Goal: Find specific page/section: Find specific page/section

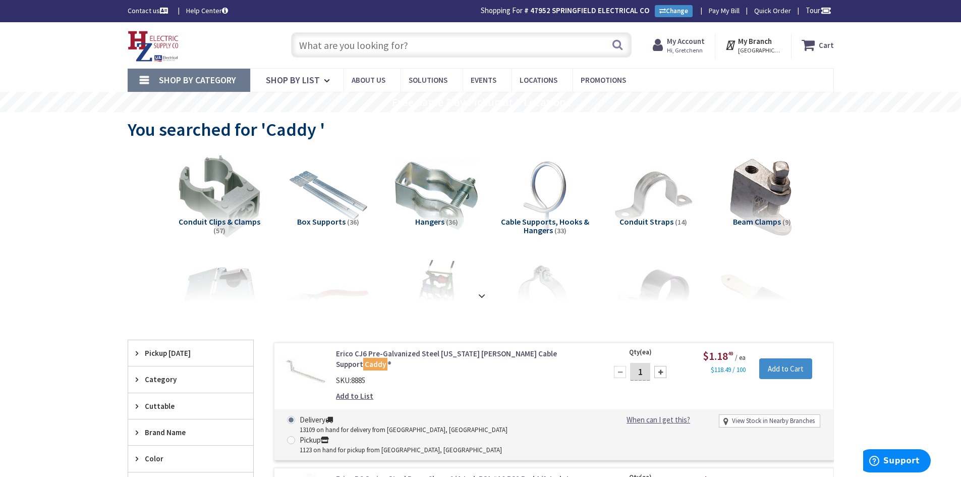
click at [495, 50] on input "text" at bounding box center [461, 44] width 340 height 25
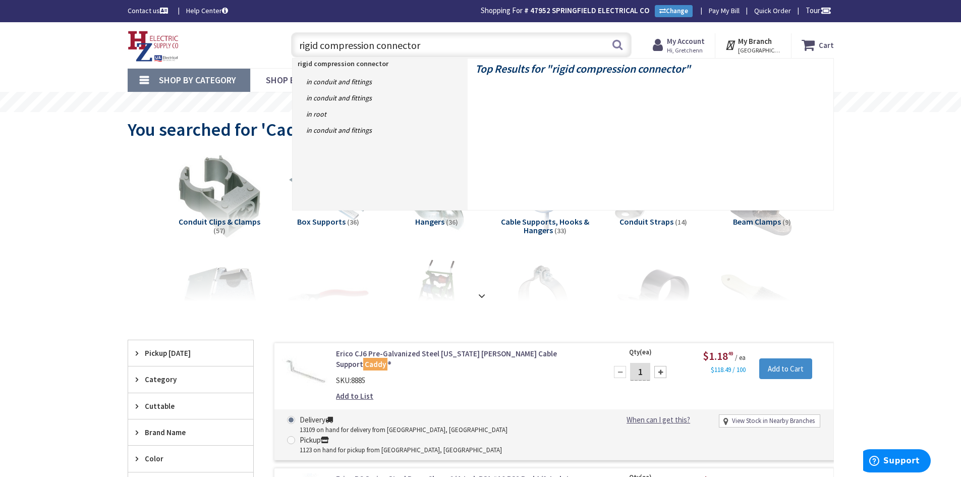
type input "rigid compression connectors"
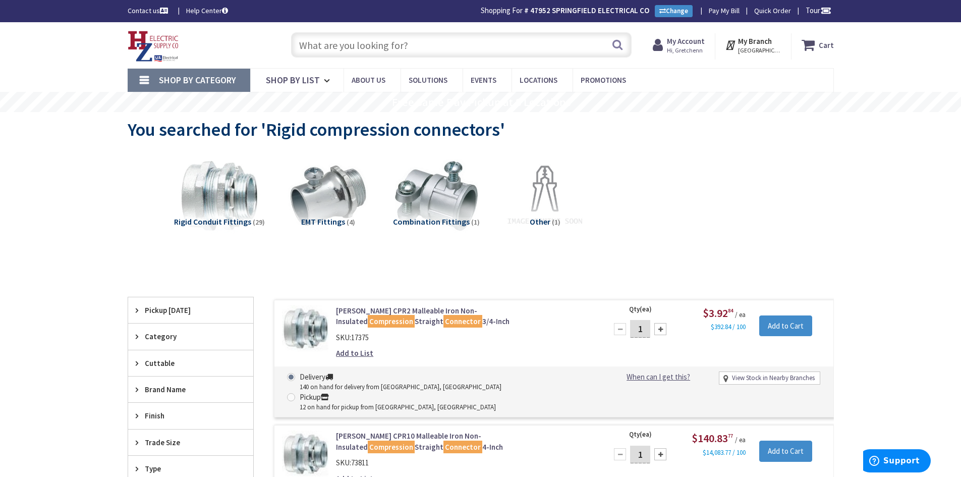
click at [546, 38] on input "text" at bounding box center [461, 44] width 340 height 25
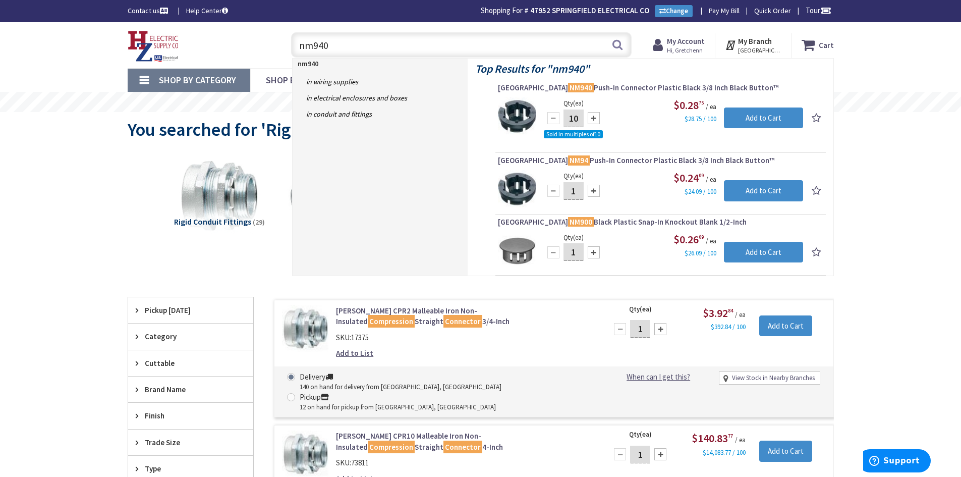
type input "nm940"
